Goal: Task Accomplishment & Management: Complete application form

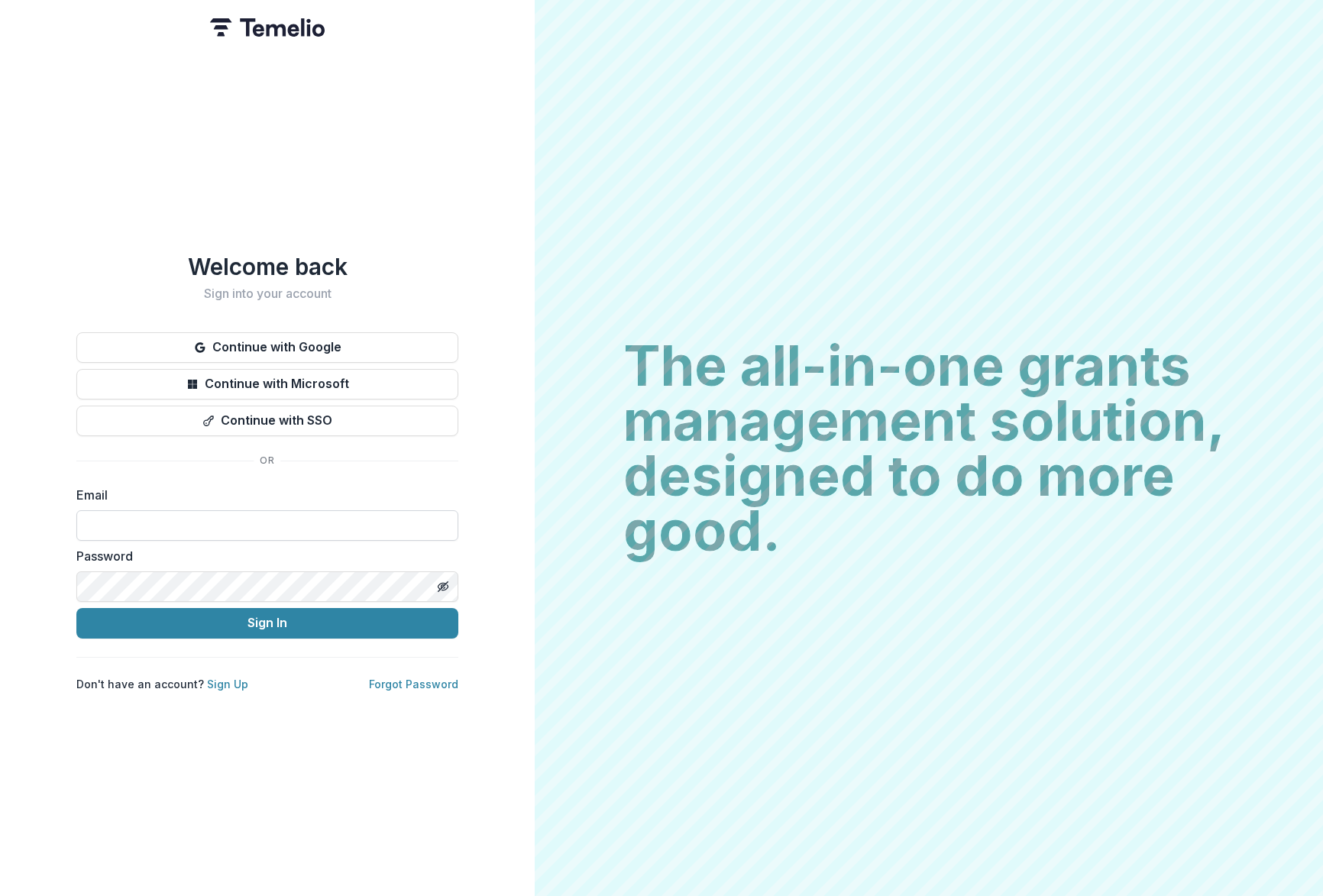
click at [120, 525] on input at bounding box center [267, 525] width 382 height 31
type input "**********"
click at [222, 619] on button "Sign In" at bounding box center [267, 623] width 382 height 31
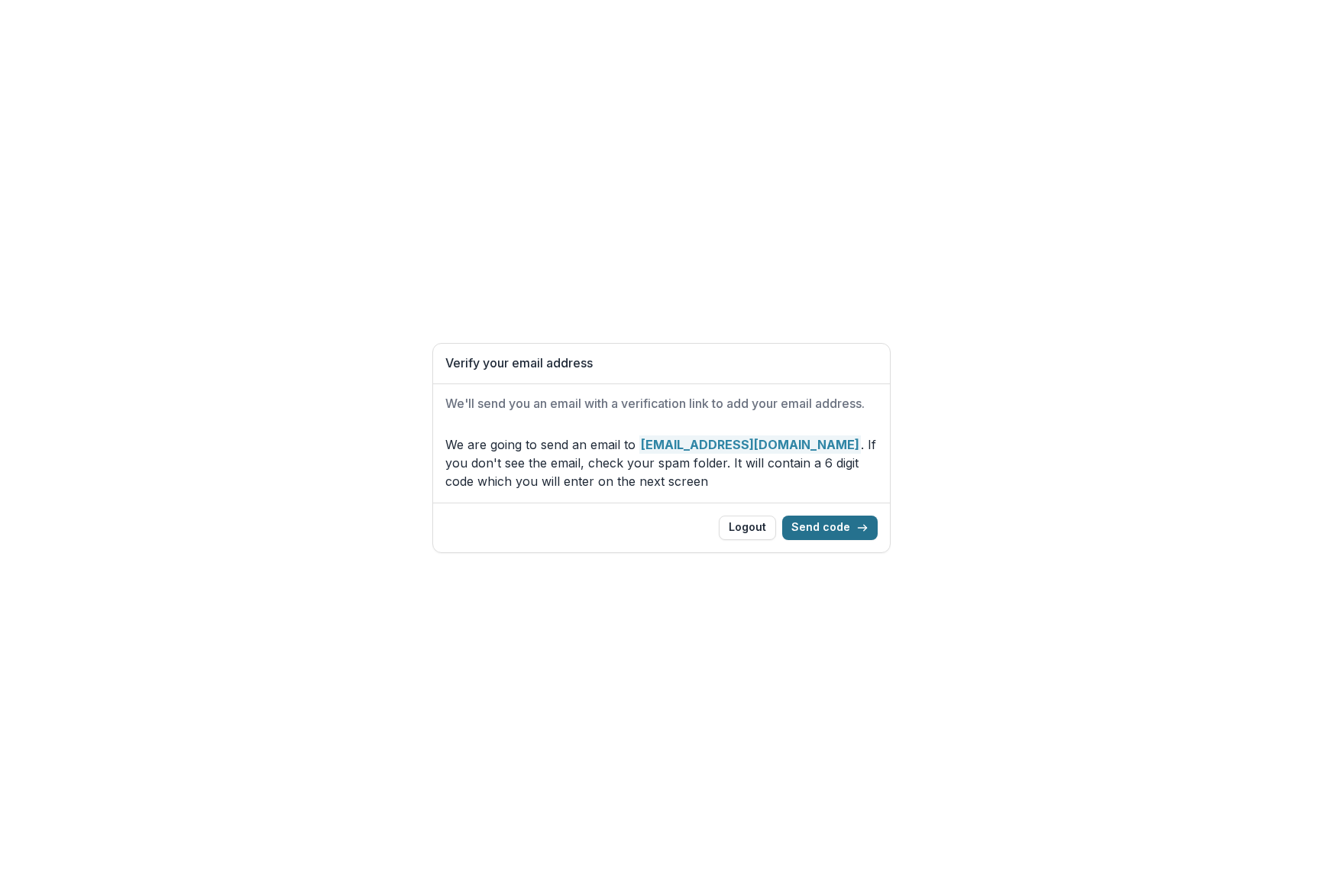
click at [832, 533] on button "Send code" at bounding box center [829, 528] width 95 height 25
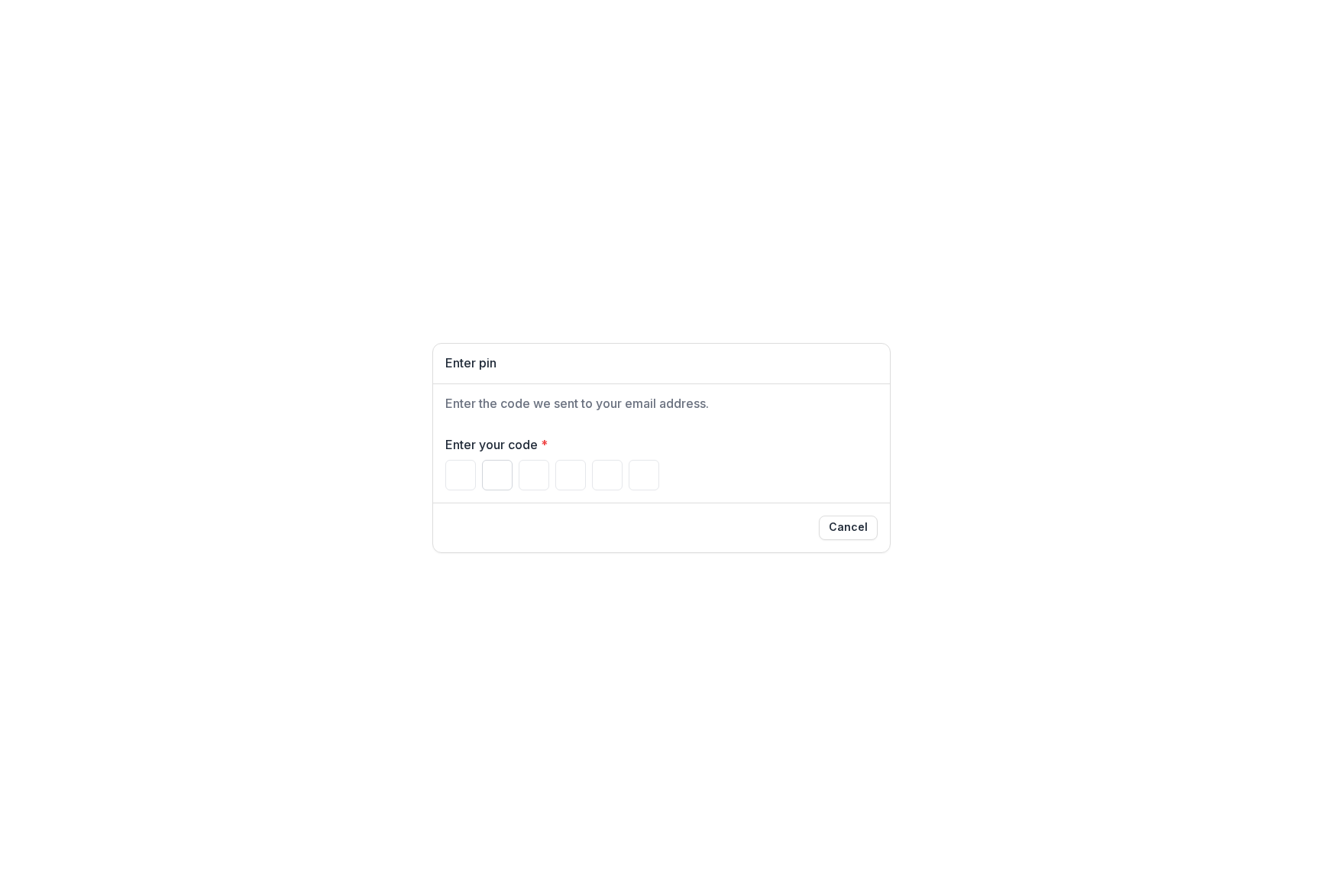
type input "*"
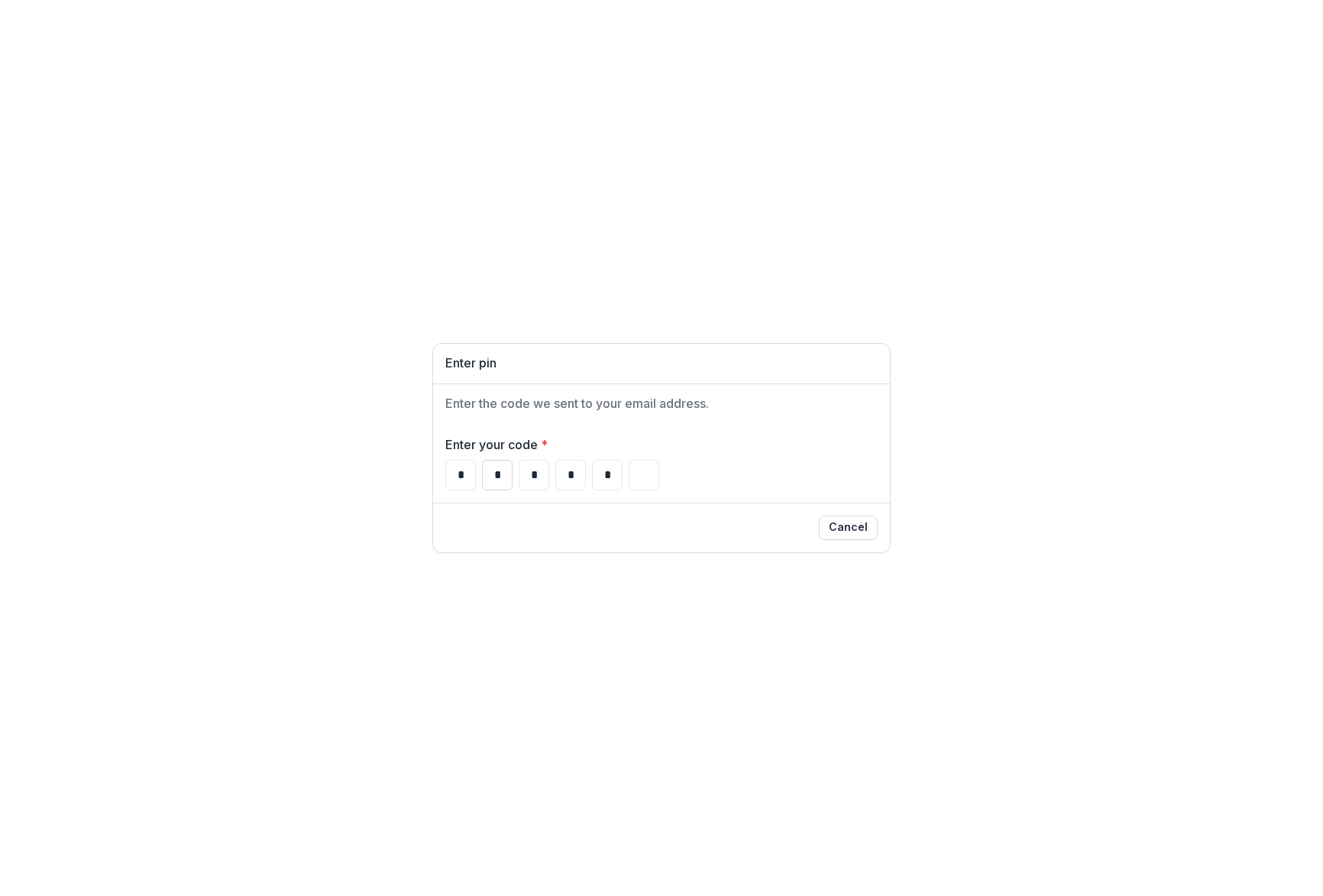
type input "*"
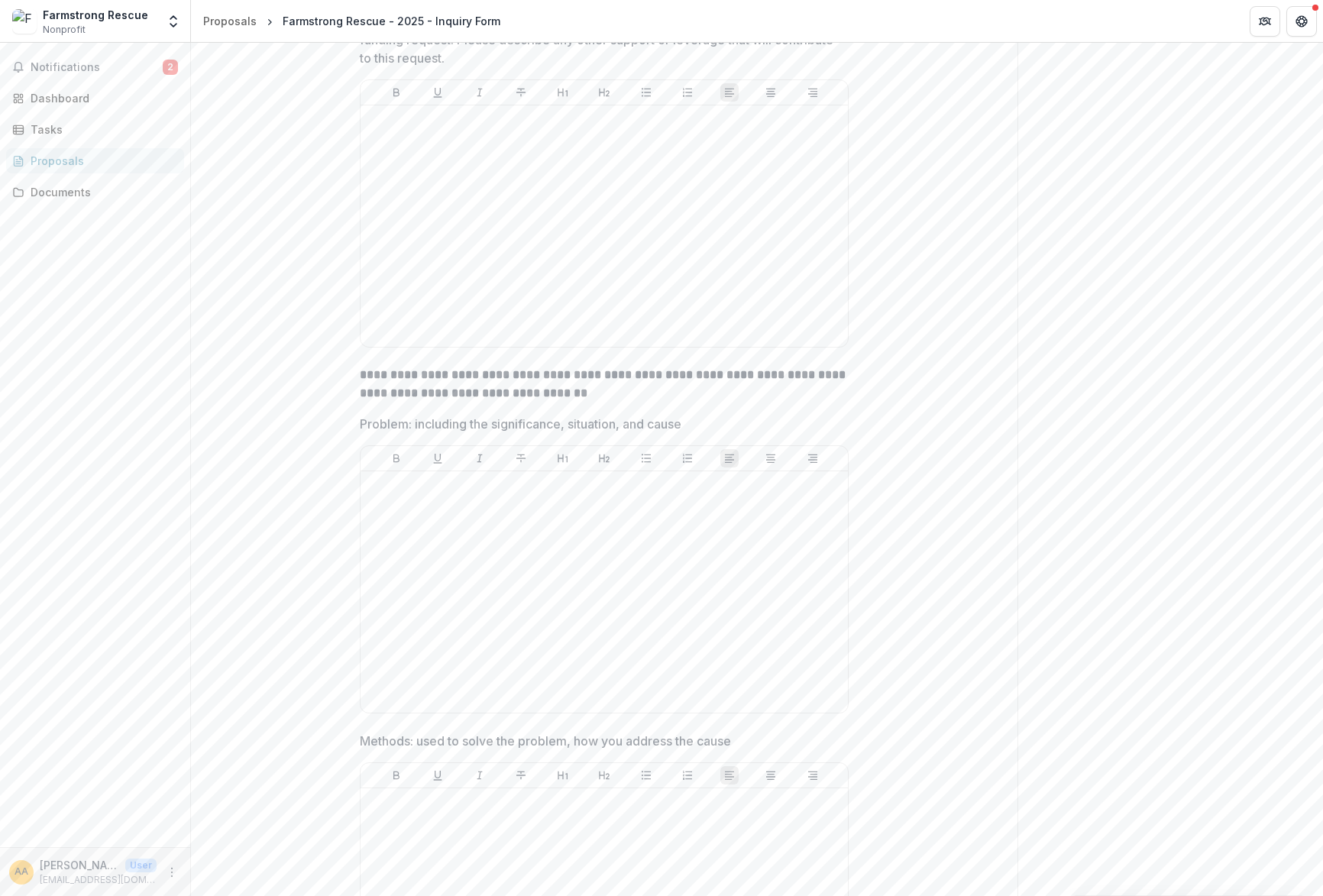
scroll to position [5513, 0]
